Goal: Find specific page/section: Find specific page/section

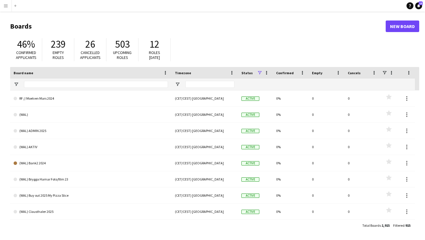
click at [3, 7] on app-icon "Menu" at bounding box center [5, 5] width 5 height 5
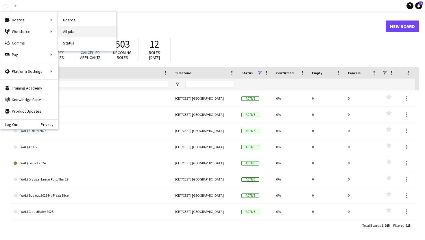
click at [69, 29] on link "All jobs" at bounding box center [87, 32] width 58 height 12
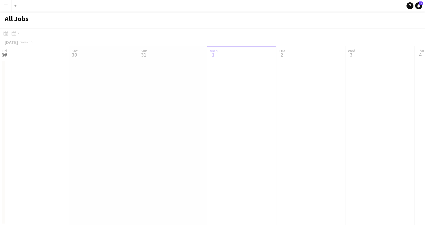
scroll to position [0, 138]
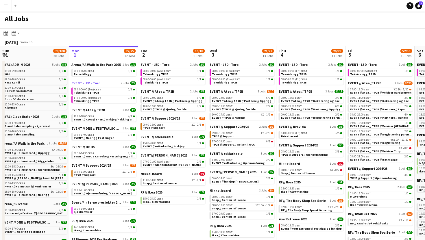
click at [94, 84] on span "EVENT - LED - Toro" at bounding box center [85, 83] width 29 height 4
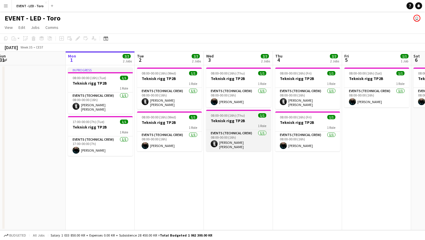
scroll to position [0, 142]
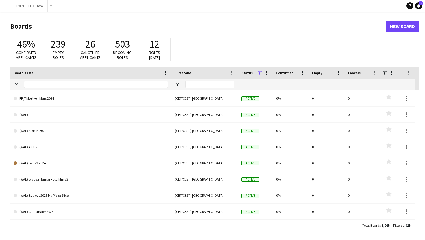
click at [9, 3] on button "Menu" at bounding box center [6, 6] width 12 height 12
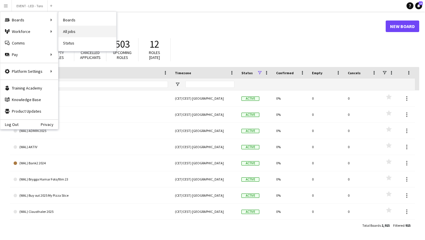
click at [72, 33] on link "All jobs" at bounding box center [87, 32] width 58 height 12
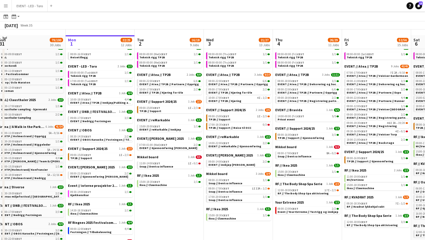
scroll to position [22, 0]
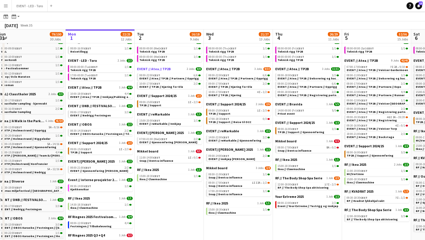
click at [162, 68] on span "EVENT // Atea // TP2B" at bounding box center [154, 69] width 34 height 4
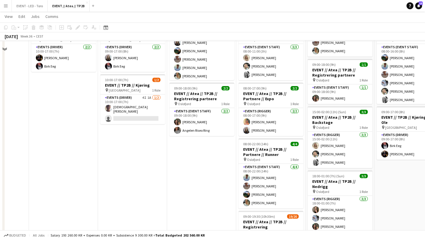
scroll to position [138, 0]
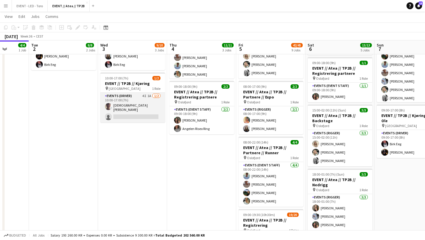
click at [133, 106] on app-card-role "Events (Driver) 4I 1A 1/2 10:00-17:00 (7h) Christian Tohje single-neutral-actio…" at bounding box center [132, 108] width 65 height 30
